Goal: Transaction & Acquisition: Download file/media

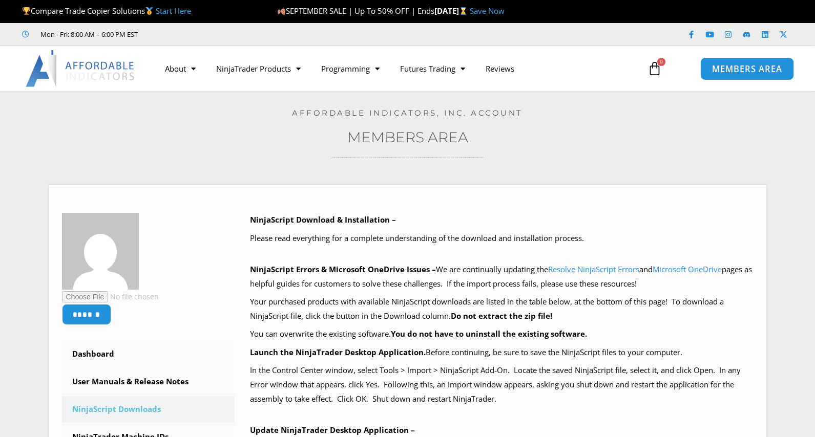
click at [725, 73] on span "MEMBERS AREA" at bounding box center [747, 69] width 70 height 9
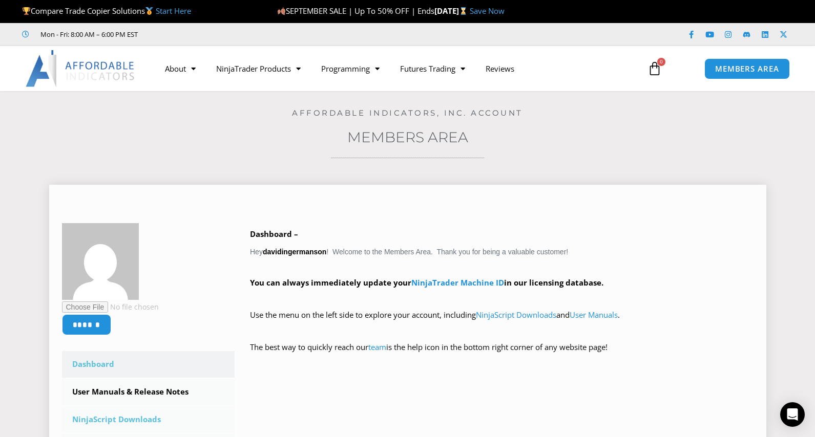
click at [124, 422] on link "NinjaScript Downloads" at bounding box center [148, 420] width 173 height 27
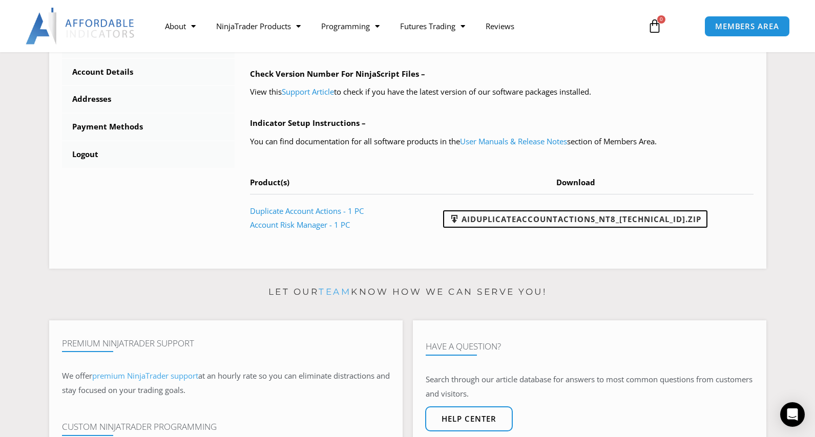
scroll to position [461, 0]
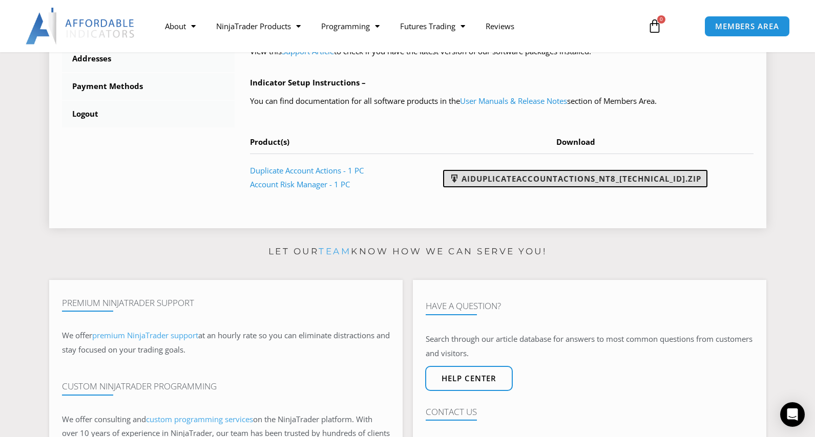
click at [597, 178] on link "AIDuplicateAccountActions_NT8_[TECHNICAL_ID].zip" at bounding box center [575, 178] width 264 height 17
